Goal: Transaction & Acquisition: Subscribe to service/newsletter

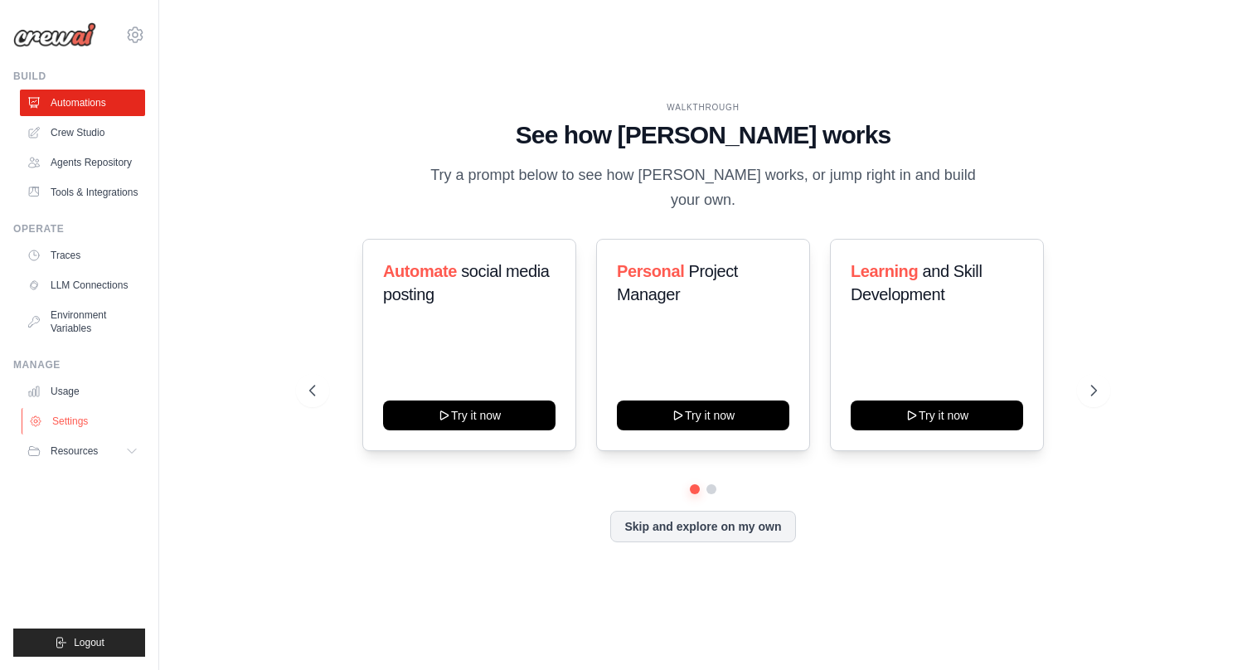
click at [69, 424] on link "Settings" at bounding box center [84, 421] width 125 height 27
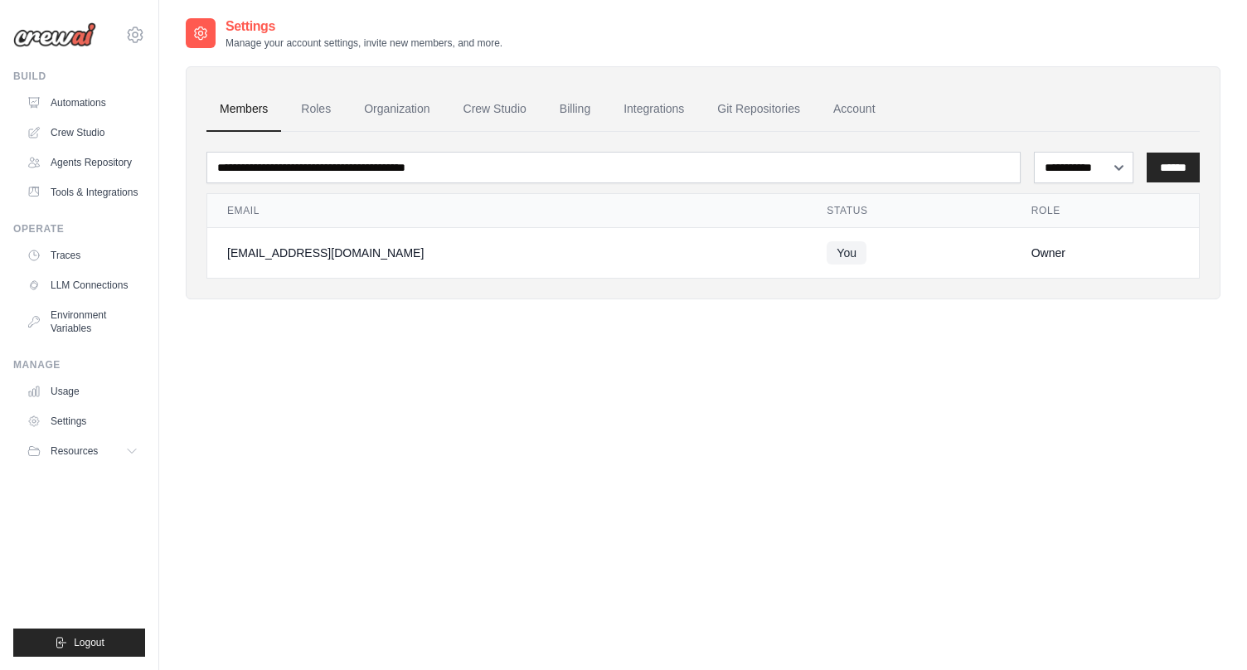
click at [74, 37] on img at bounding box center [54, 34] width 83 height 25
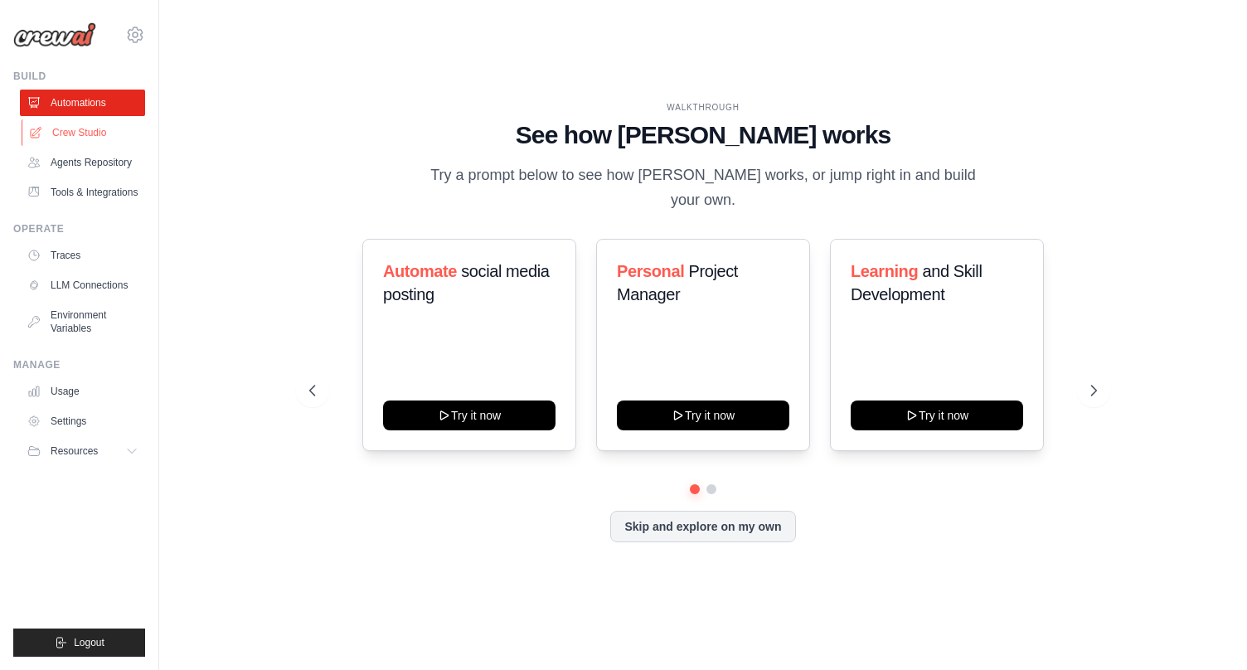
click at [78, 131] on link "Crew Studio" at bounding box center [84, 132] width 125 height 27
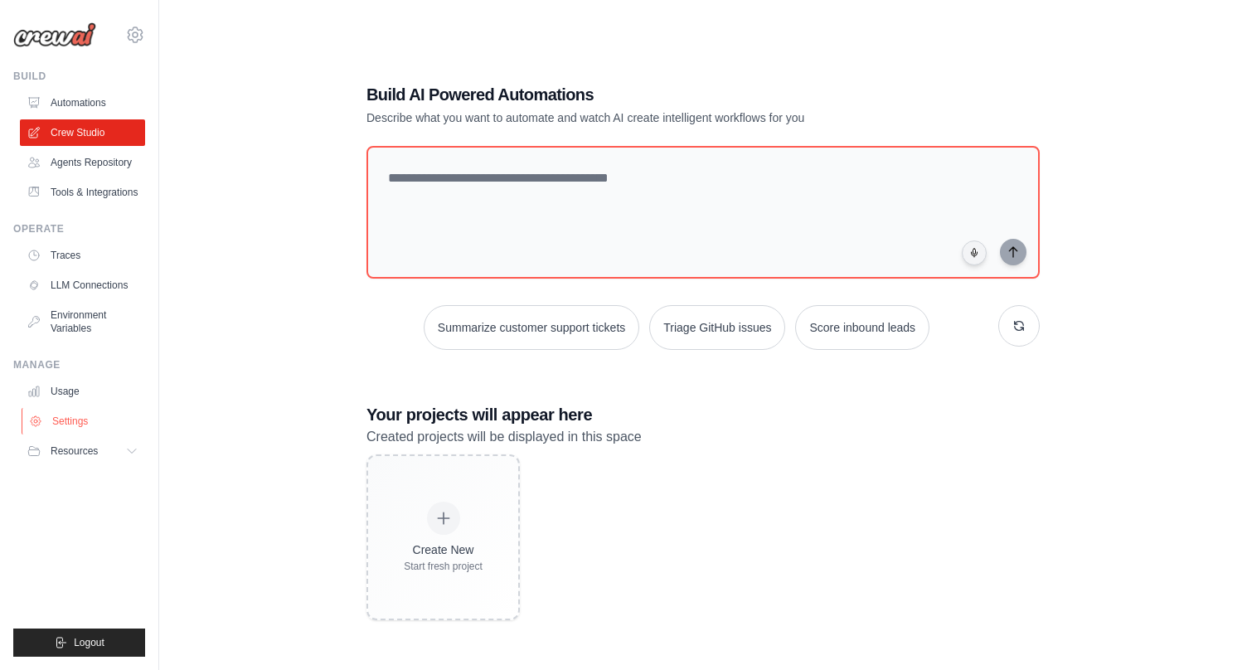
click at [74, 421] on link "Settings" at bounding box center [84, 421] width 125 height 27
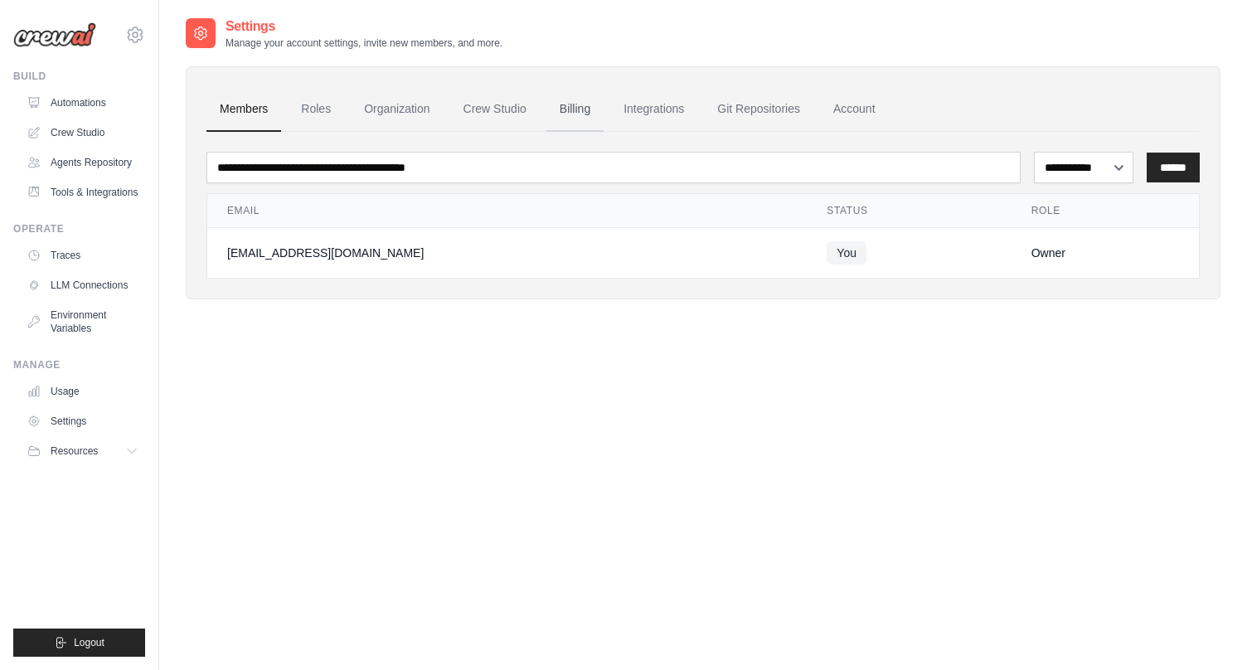
click at [578, 101] on link "Billing" at bounding box center [575, 109] width 57 height 45
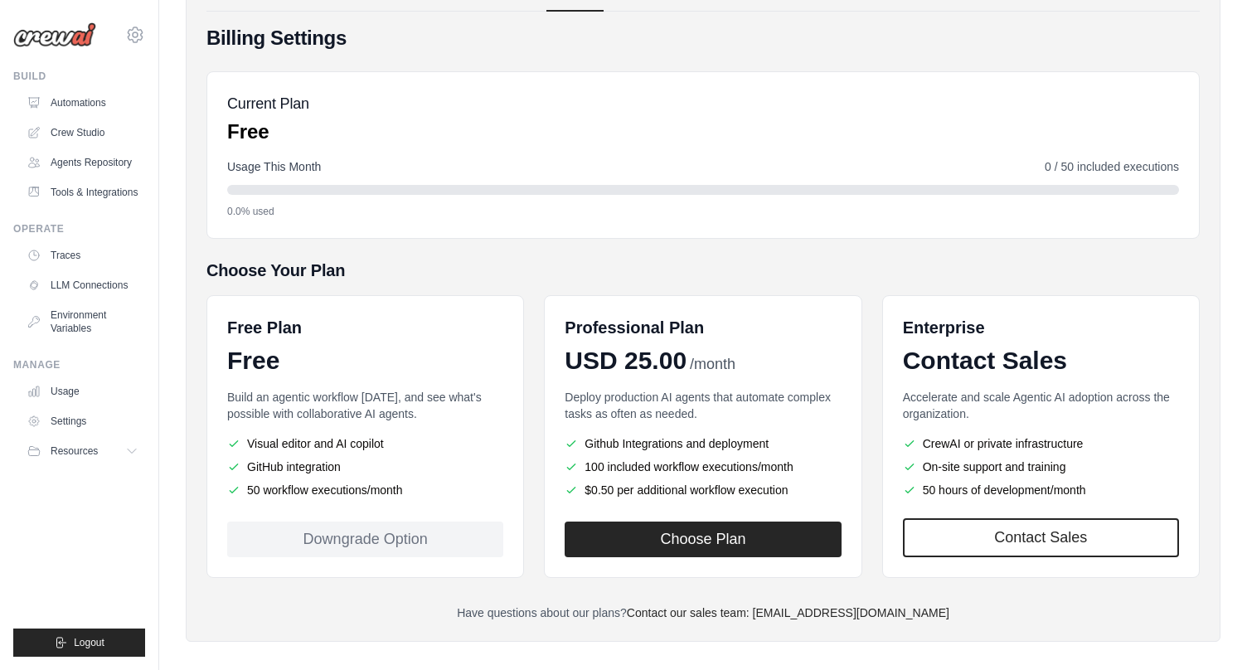
scroll to position [135, 0]
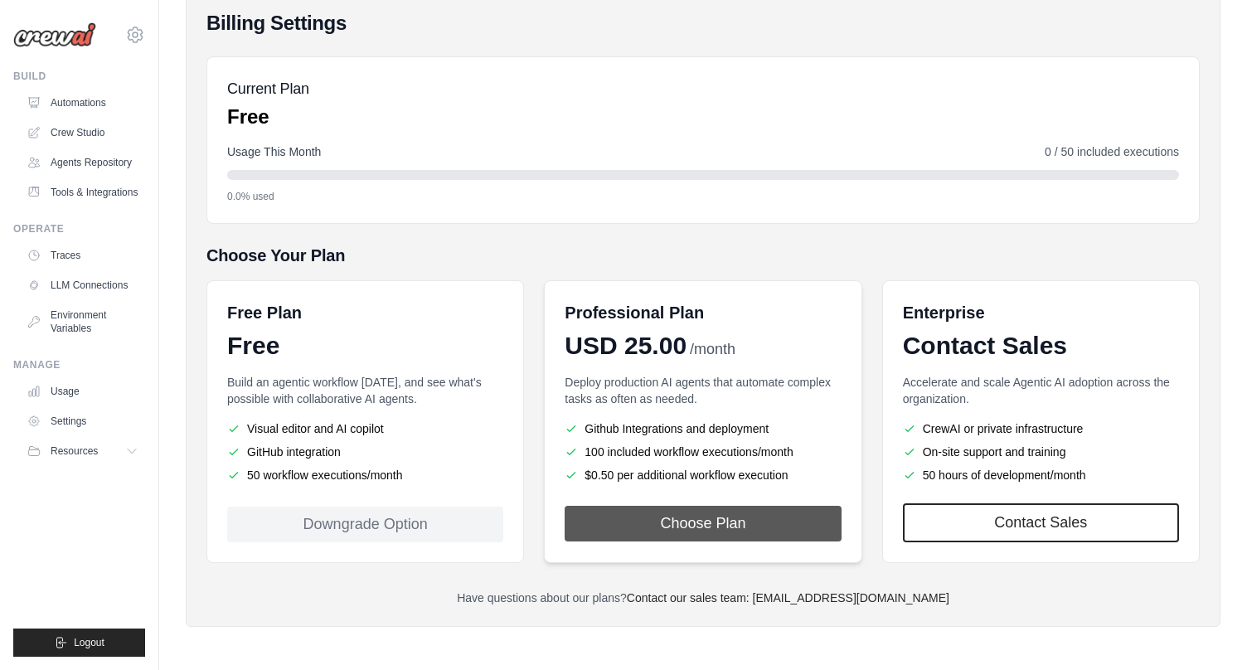
click at [683, 523] on button "Choose Plan" at bounding box center [703, 524] width 276 height 36
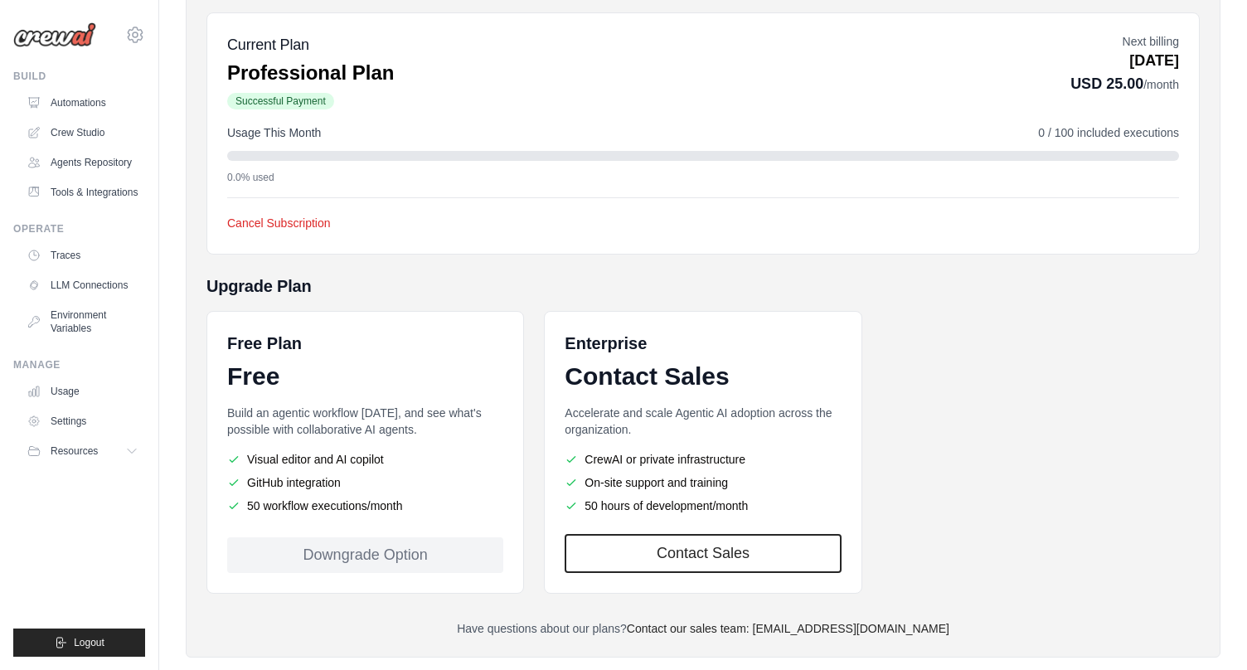
scroll to position [236, 0]
click at [66, 419] on link "Settings" at bounding box center [84, 421] width 125 height 27
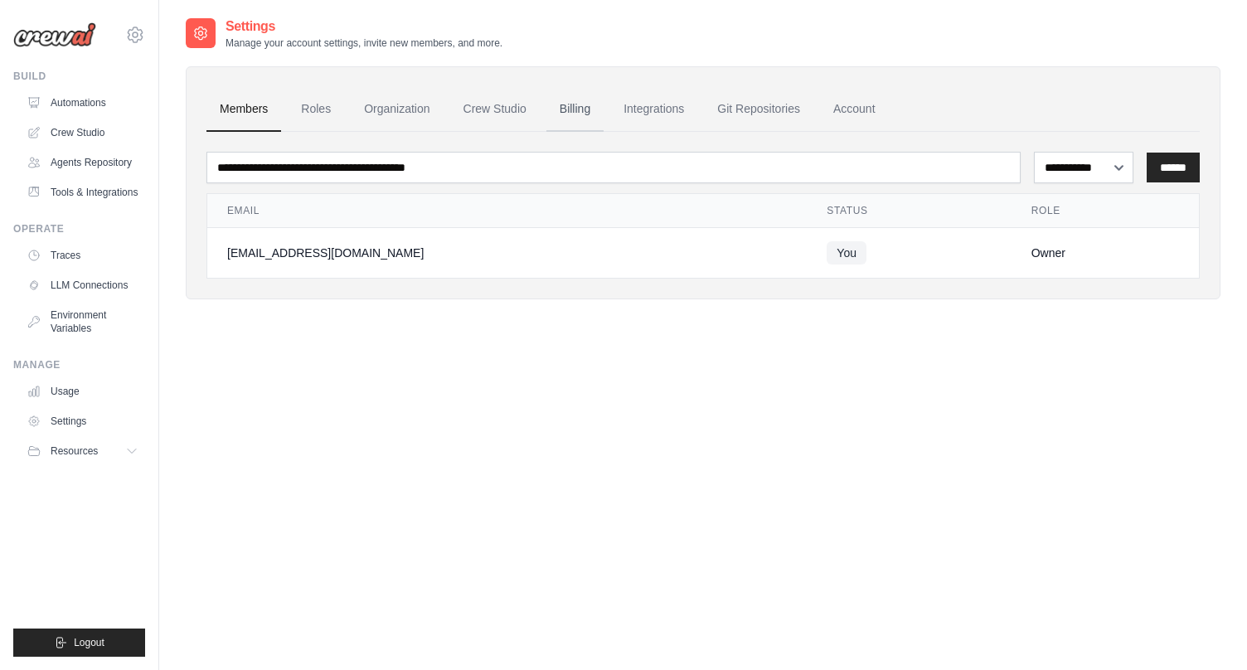
click at [582, 108] on link "Billing" at bounding box center [575, 109] width 57 height 45
